Goal: Transaction & Acquisition: Purchase product/service

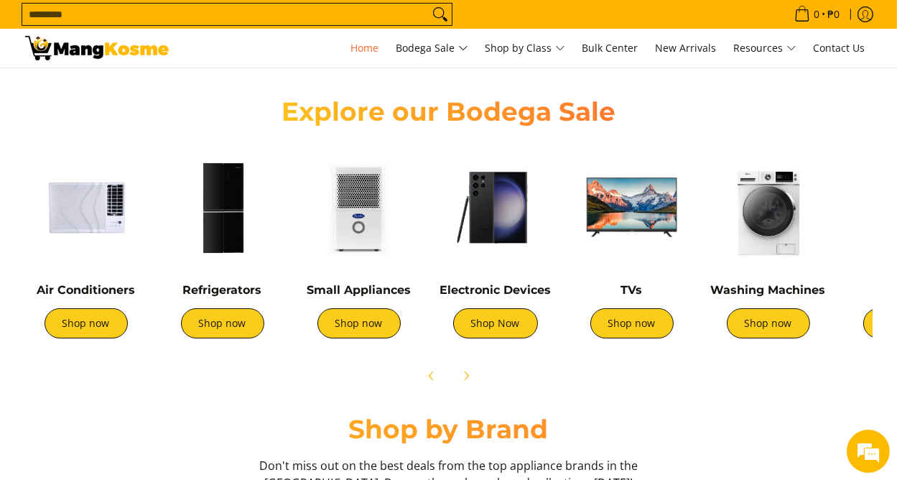
scroll to position [513, 0]
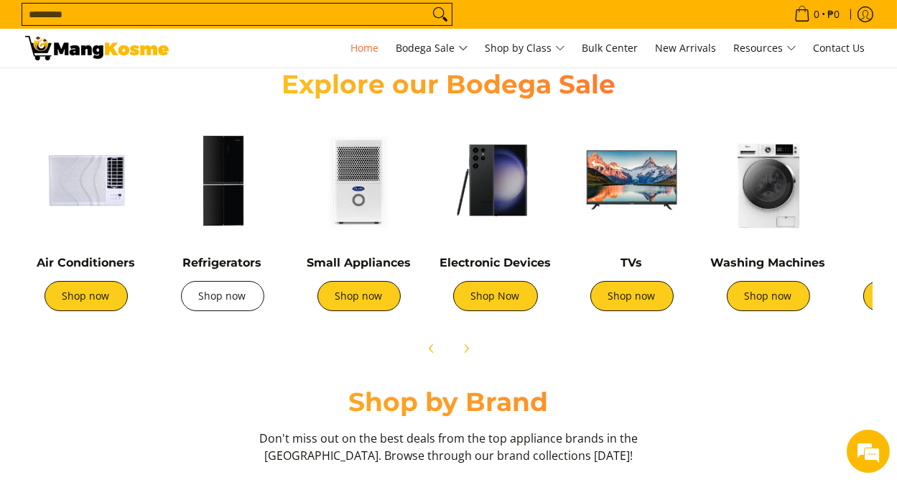
click at [225, 302] on link "Shop now" at bounding box center [222, 296] width 83 height 30
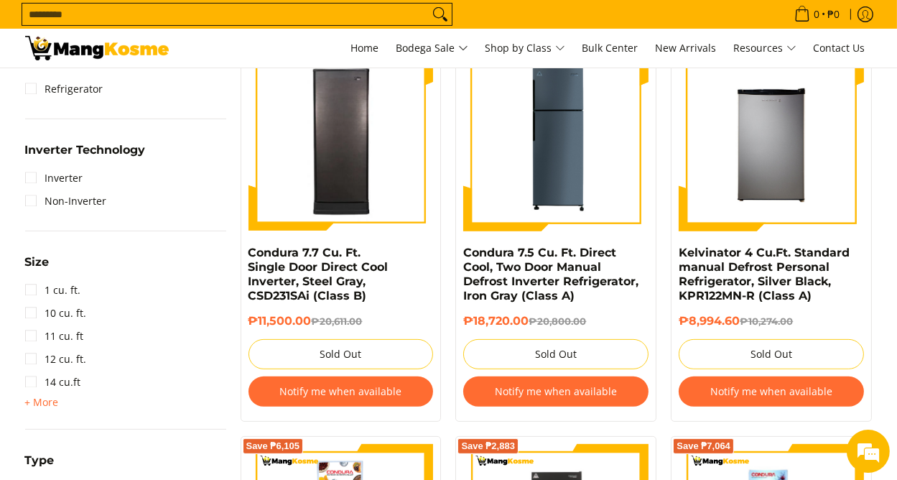
scroll to position [665, 0]
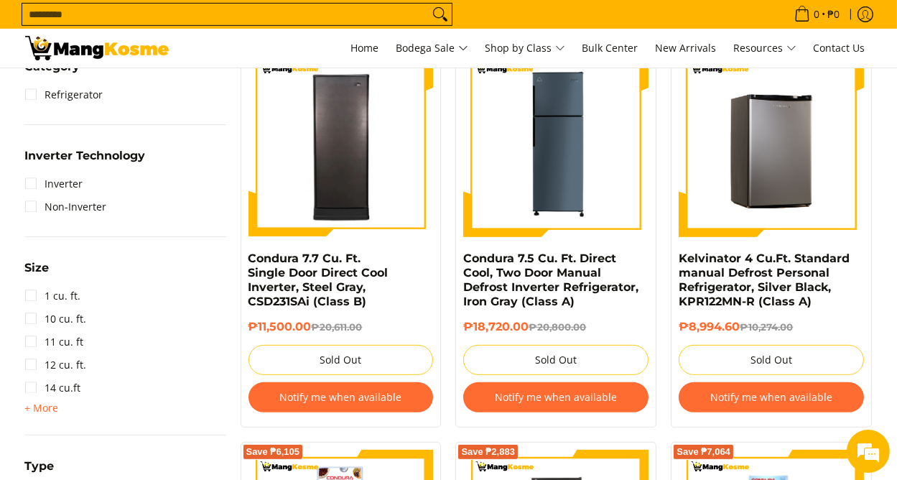
click at [733, 158] on img at bounding box center [770, 144] width 185 height 185
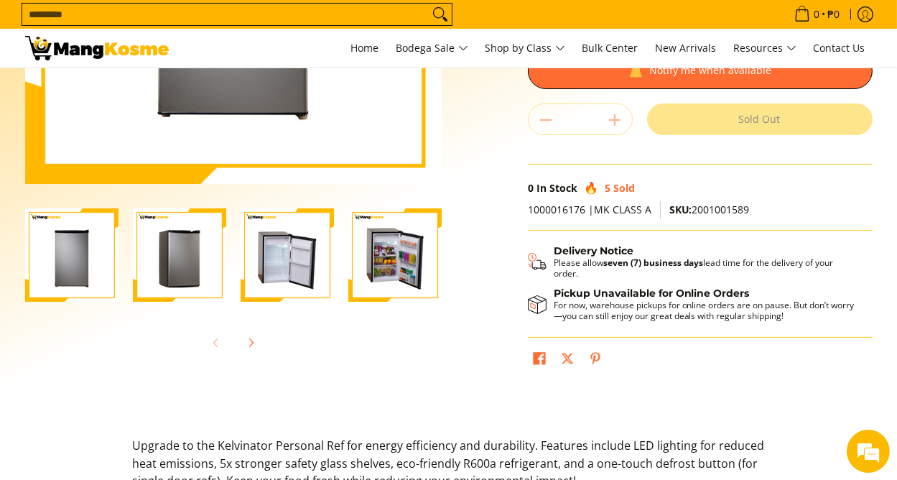
scroll to position [351, 0]
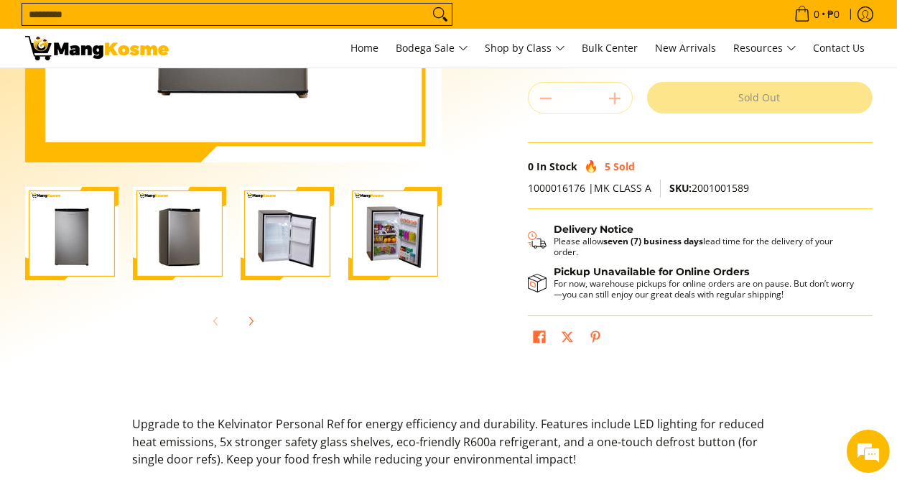
click at [419, 245] on img "Kelvinator 4 Cu.Ft. Standard manual Defrost Personal Refrigerator, Silver Black…" at bounding box center [394, 233] width 93 height 93
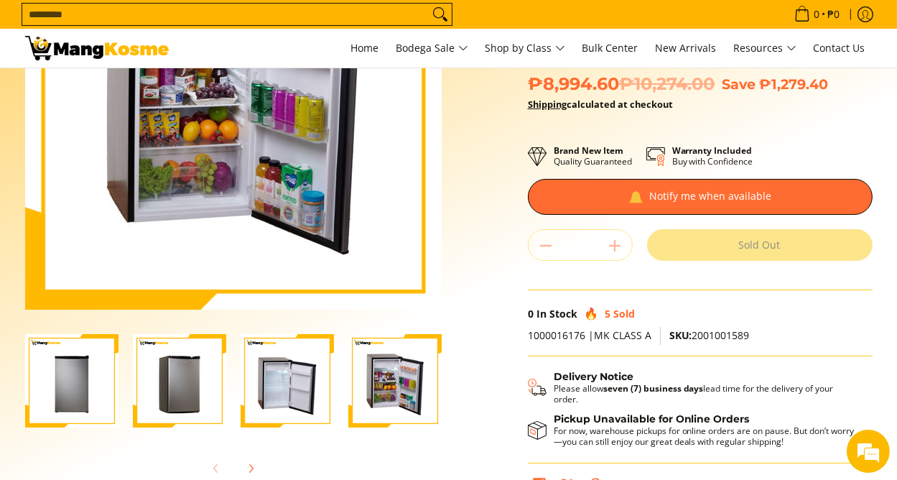
scroll to position [251, 0]
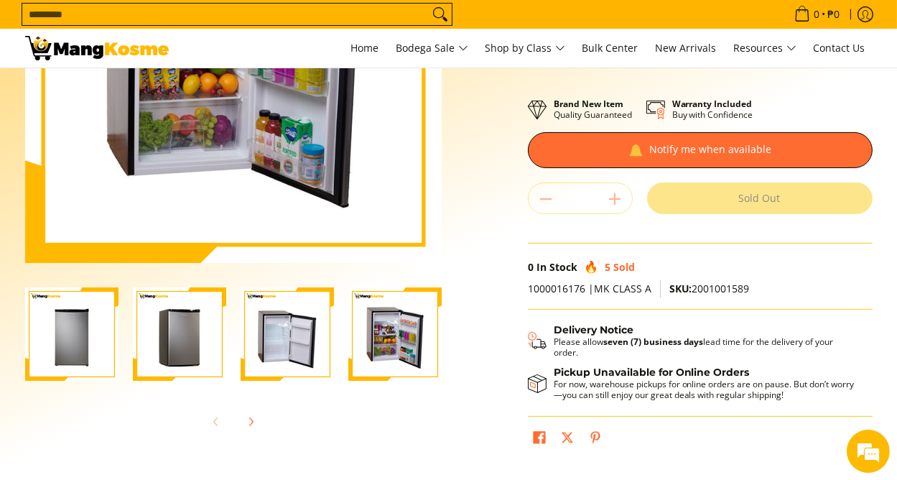
click at [294, 332] on img "Kelvinator 4 Cu.Ft. Standard manual Defrost Personal Refrigerator, Silver Black…" at bounding box center [286, 333] width 93 height 93
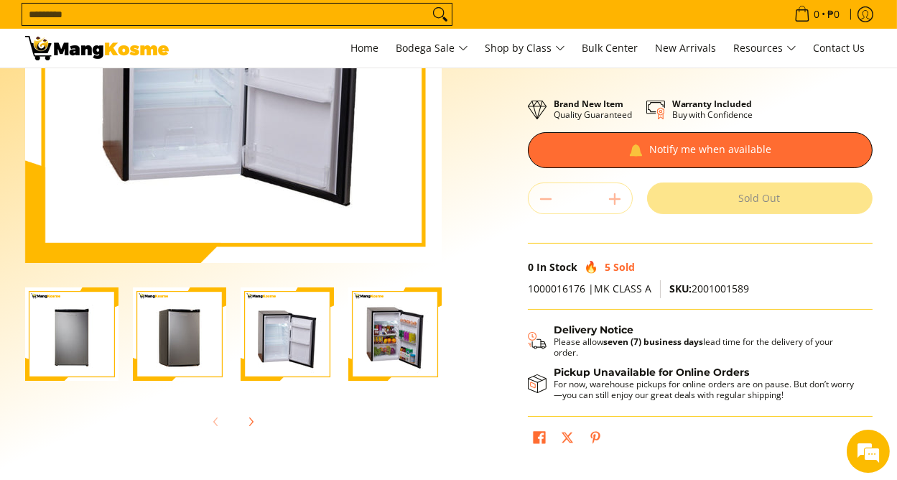
click at [207, 326] on img "Kelvinator 4 Cu.Ft. Standard manual Defrost Personal Refrigerator, Silver Black…" at bounding box center [179, 333] width 93 height 93
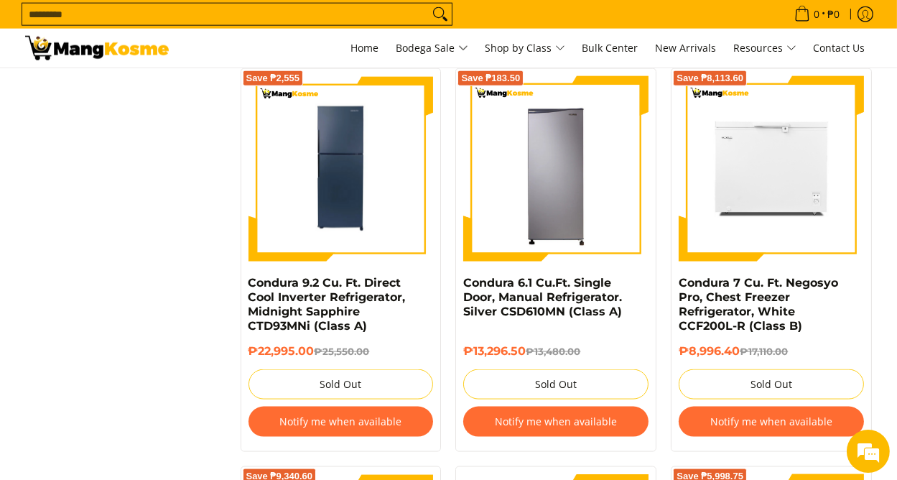
scroll to position [2681, 0]
